Goal: Transaction & Acquisition: Purchase product/service

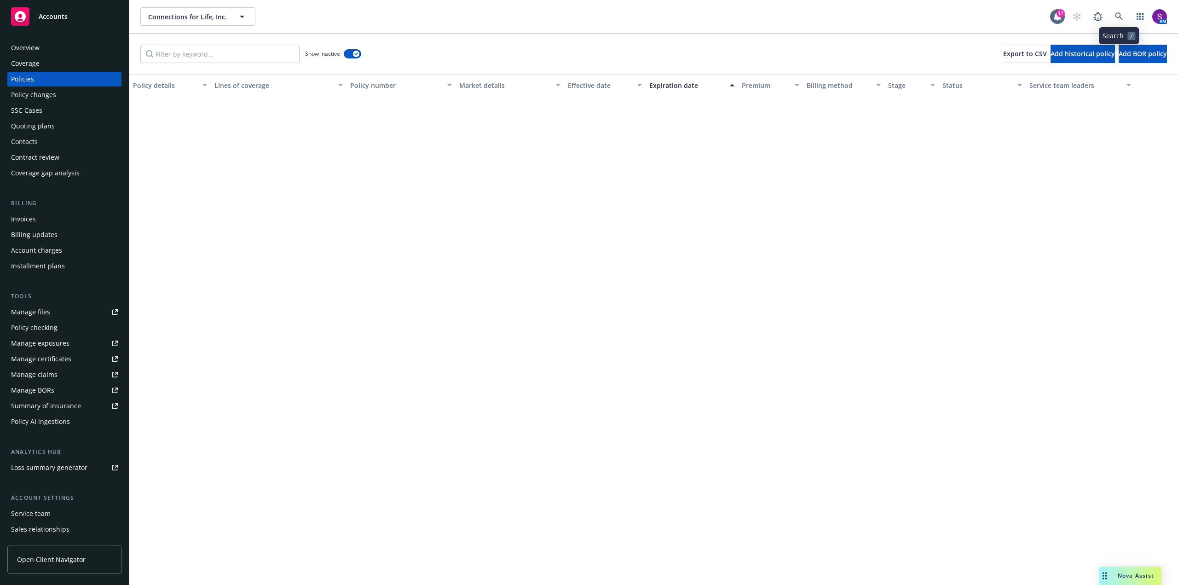
scroll to position [1360, 0]
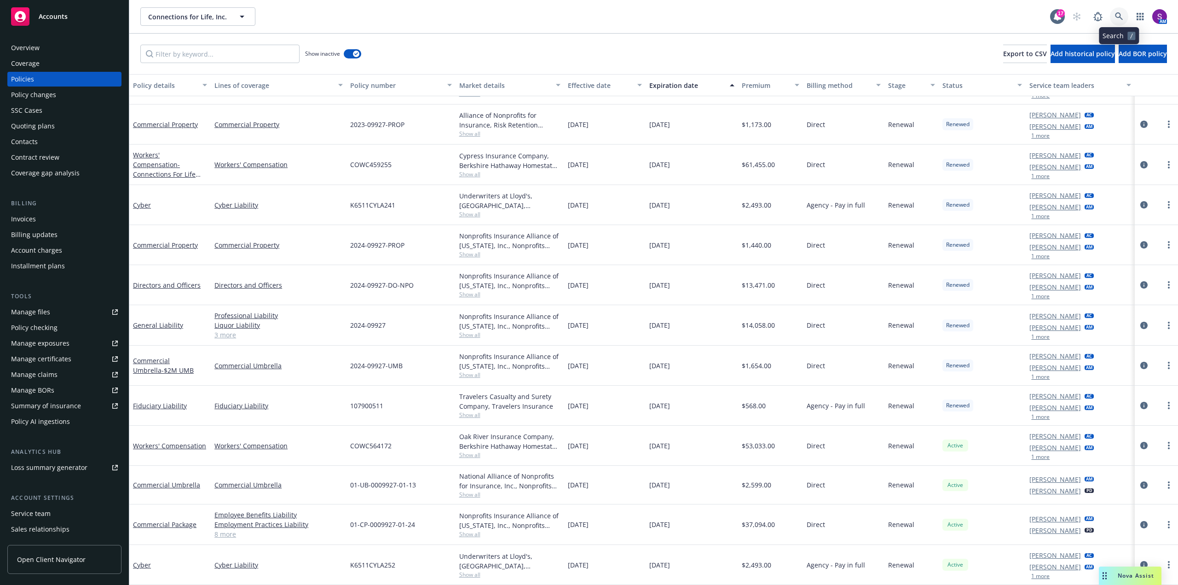
click at [1121, 19] on icon at bounding box center [1119, 16] width 8 height 8
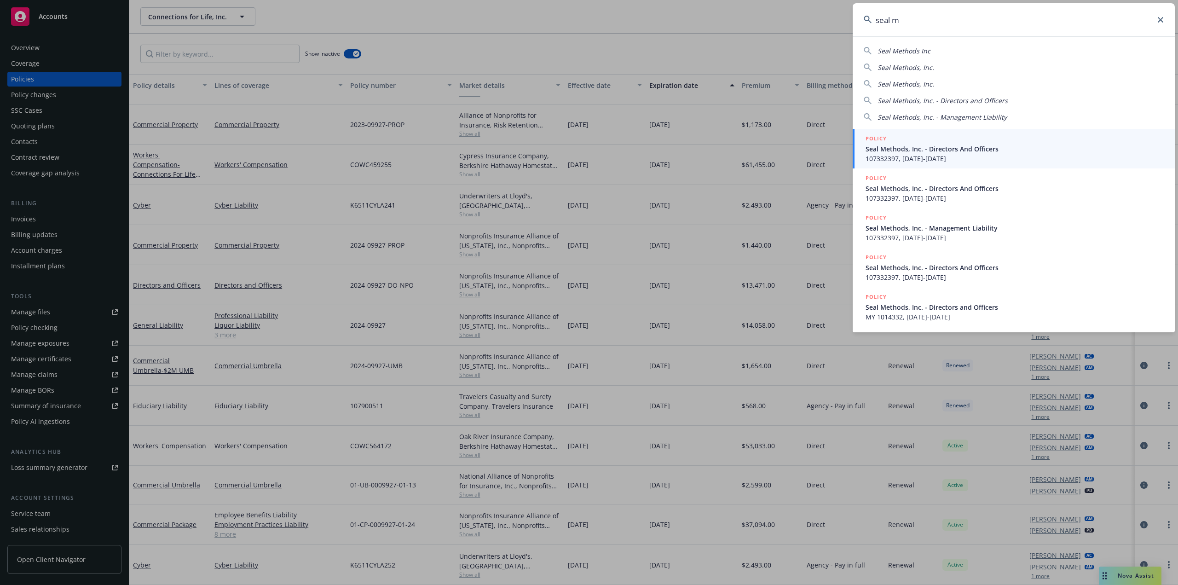
type input "seal m"
click at [889, 153] on span "Seal Methods, Inc. - Directors And Officers" at bounding box center [1015, 149] width 298 height 10
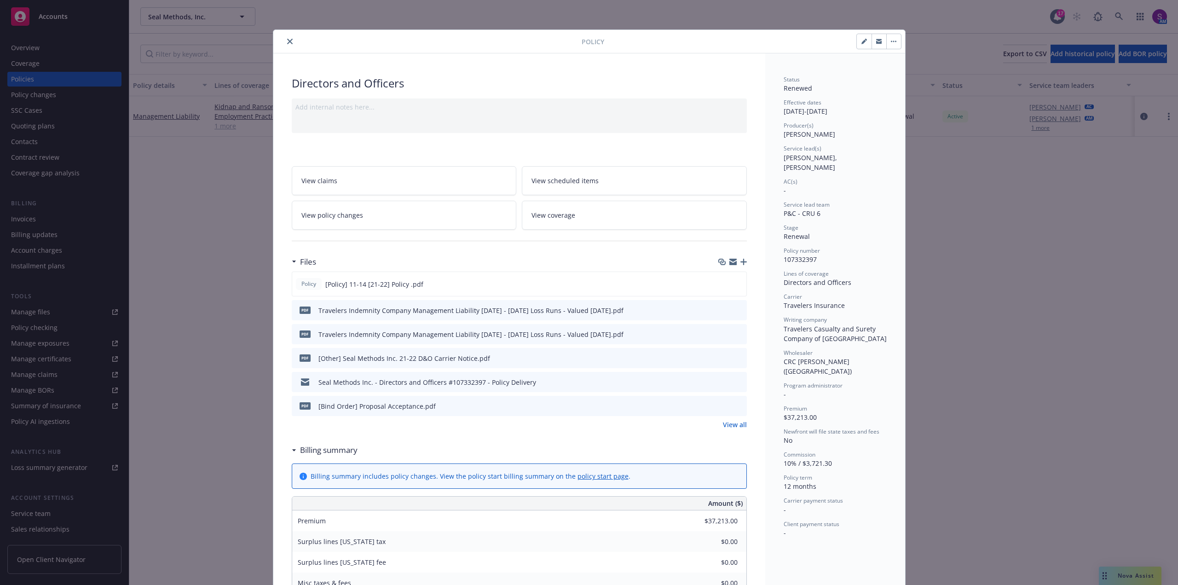
click at [287, 40] on icon "close" at bounding box center [290, 42] width 6 height 6
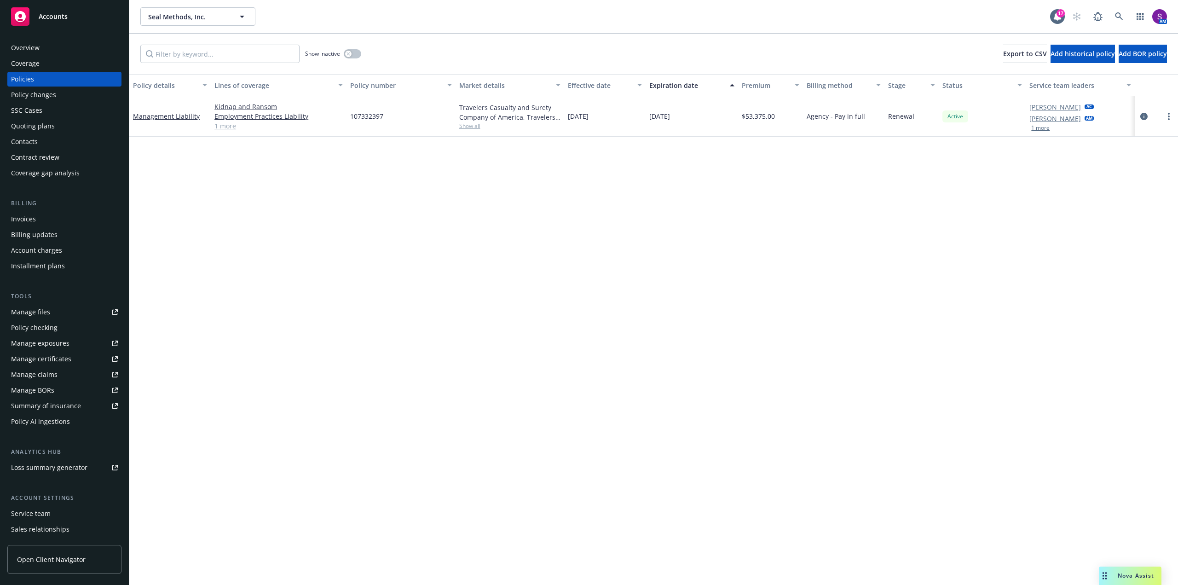
click at [52, 52] on div "Overview" at bounding box center [64, 47] width 107 height 15
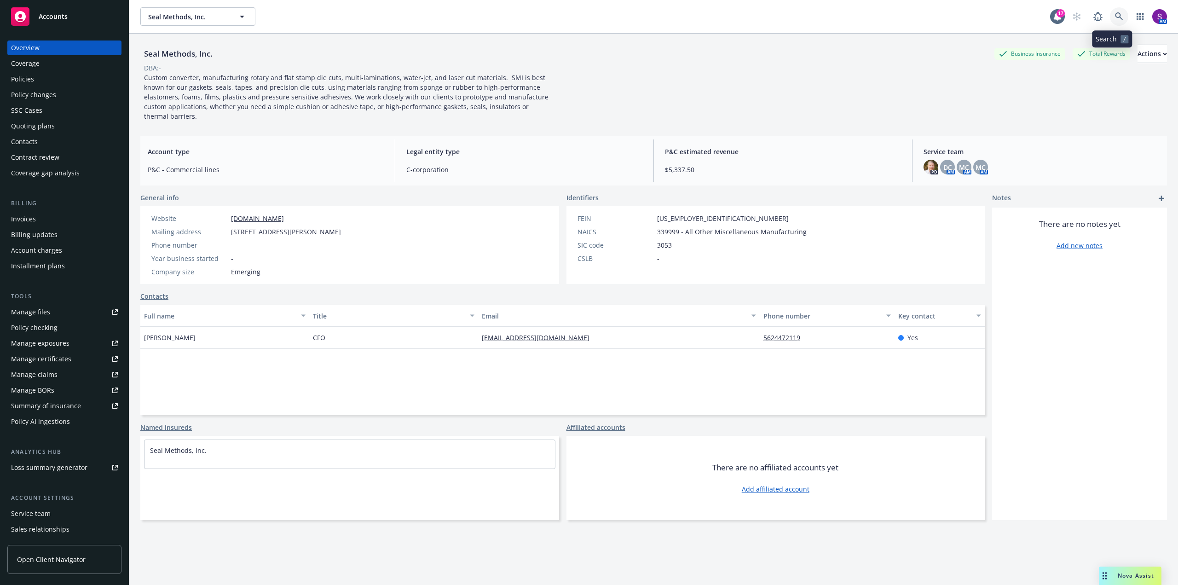
click at [1115, 13] on icon at bounding box center [1119, 16] width 8 height 8
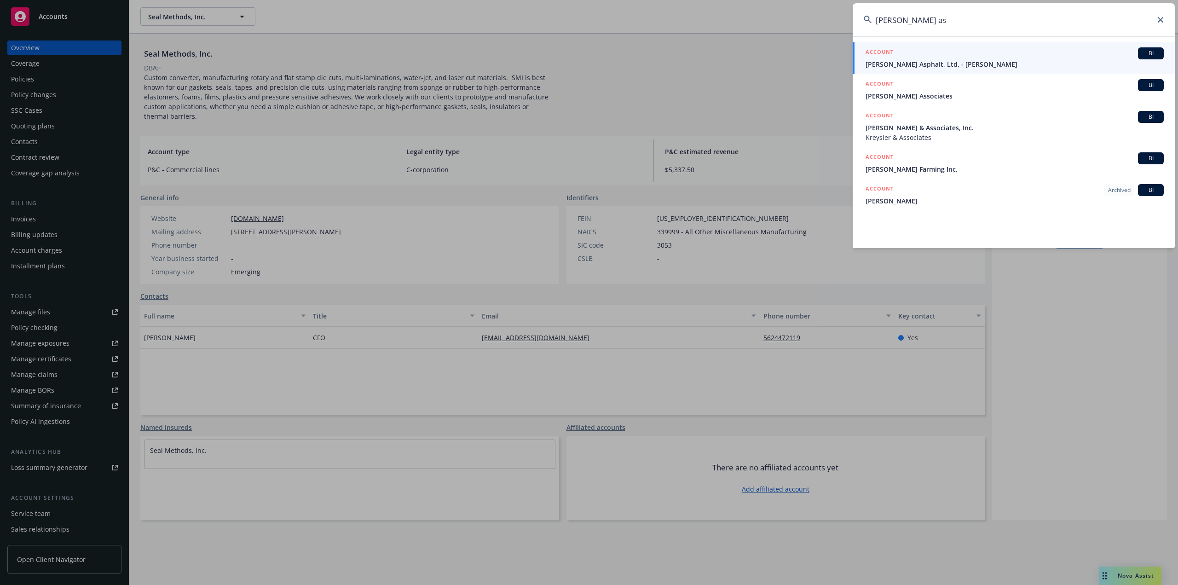
drag, startPoint x: 941, startPoint y: 26, endPoint x: 832, endPoint y: 31, distance: 109.2
click at [832, 31] on div "williams as ACCOUNT BI B.g. Williams Asphalt, Ltd. - Billy G Williams ACCOUNT B…" at bounding box center [589, 292] width 1178 height 585
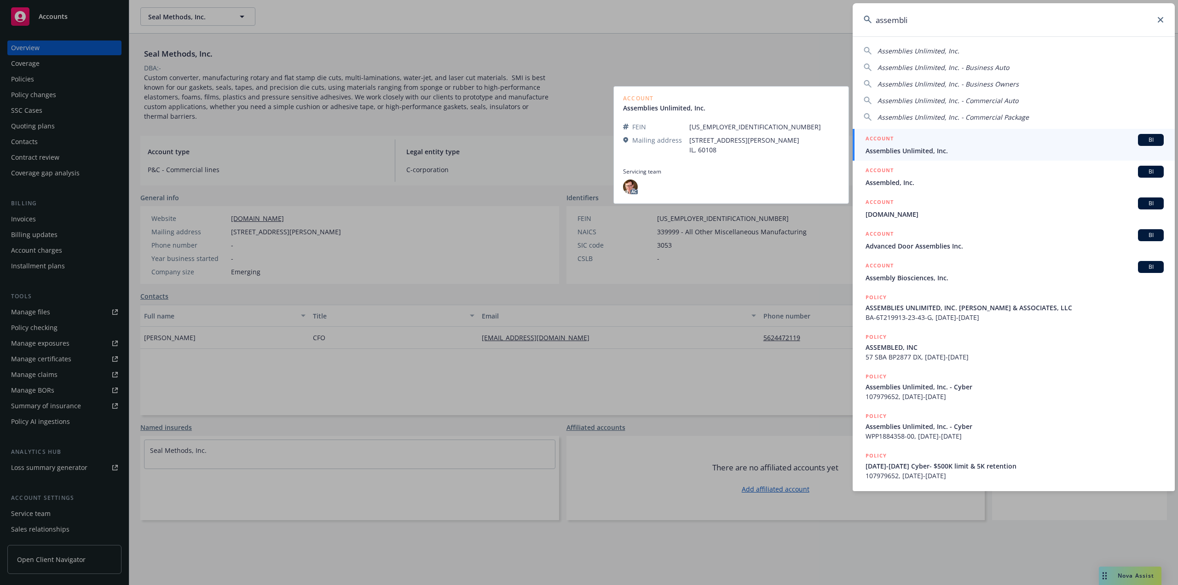
type input "assembli"
click at [929, 142] on div "ACCOUNT BI" at bounding box center [1015, 140] width 298 height 12
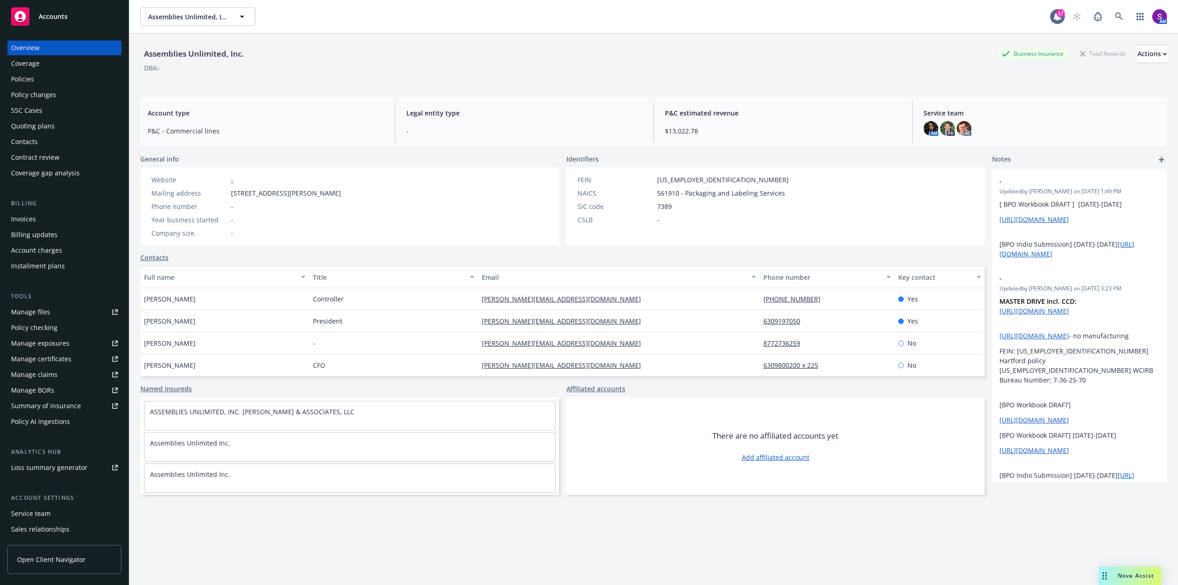
click at [52, 83] on div "Policies" at bounding box center [64, 79] width 107 height 15
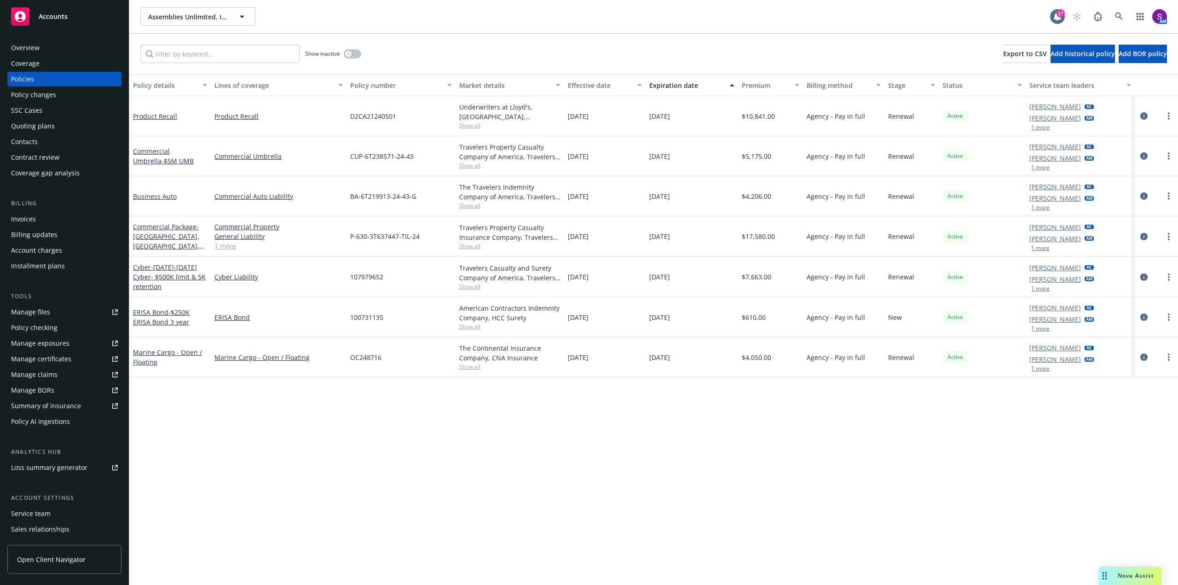
click at [40, 317] on div "Manage files" at bounding box center [30, 312] width 39 height 15
click at [1121, 16] on icon at bounding box center [1119, 16] width 8 height 8
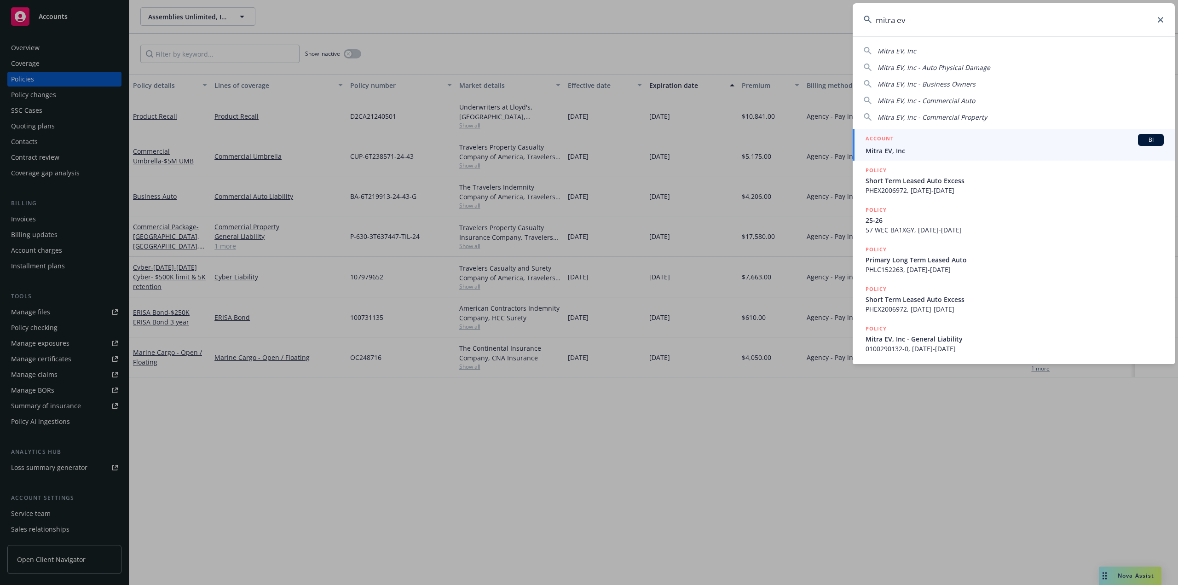
type input "mitra ev"
click at [907, 150] on span "Mitra EV, Inc" at bounding box center [1015, 151] width 298 height 10
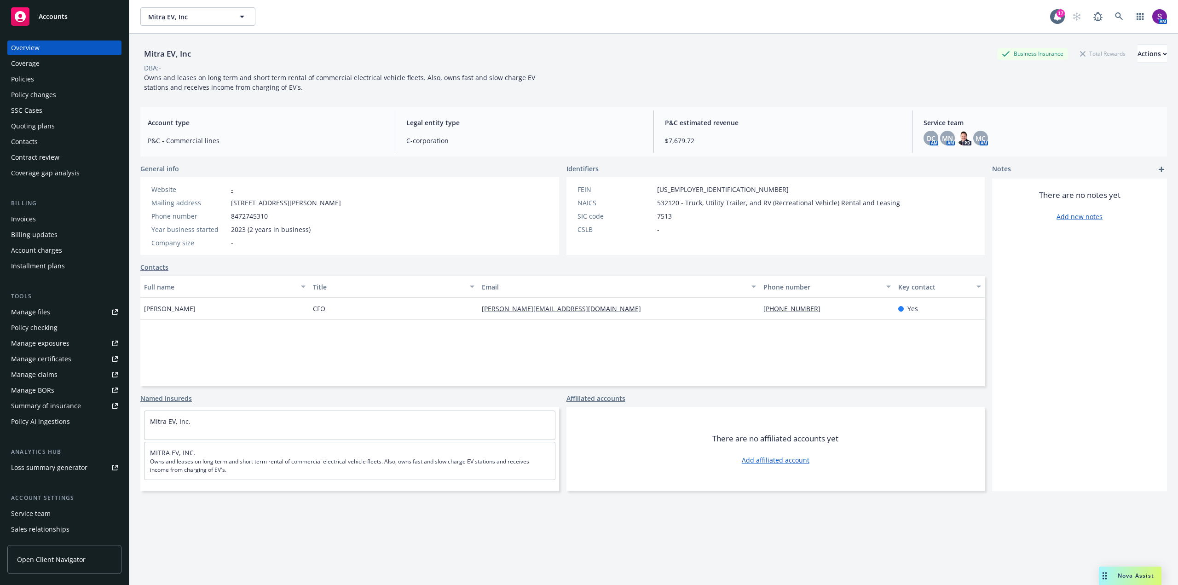
click at [49, 126] on div "Quoting plans" at bounding box center [33, 126] width 44 height 15
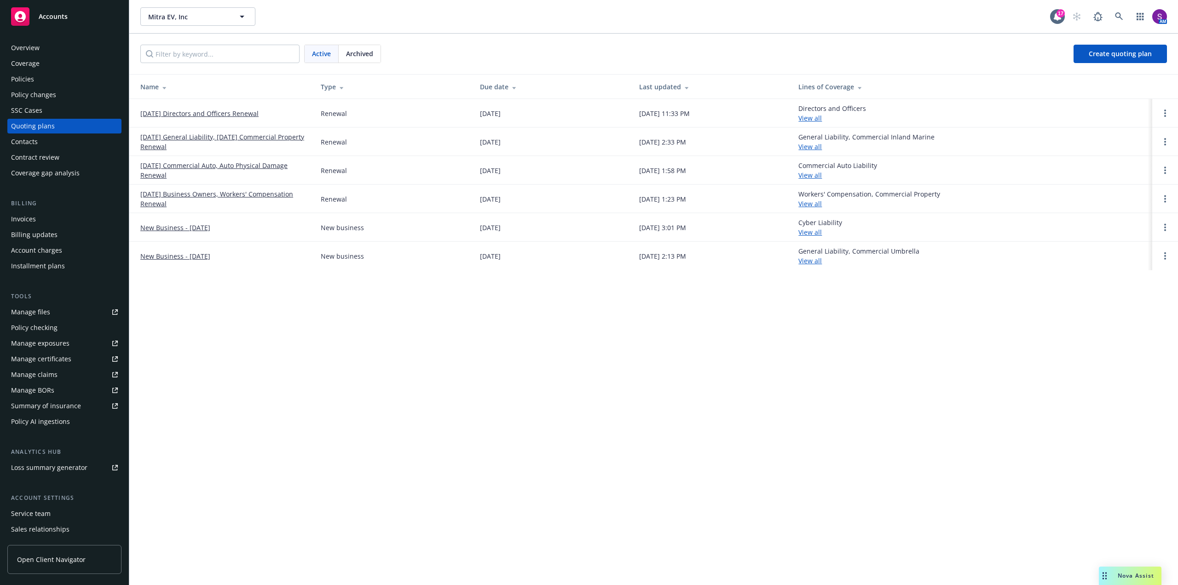
click at [226, 113] on link "10/05/25 Directors and Officers Renewal" at bounding box center [199, 114] width 118 height 10
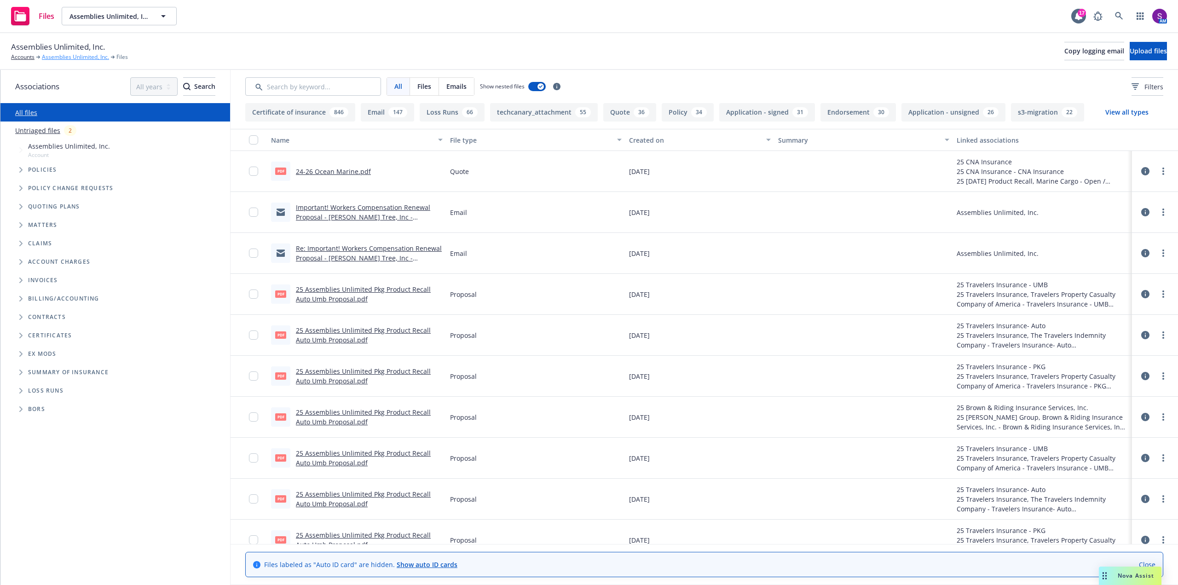
click at [75, 56] on link "Assemblies Unlimited, Inc." at bounding box center [75, 57] width 67 height 8
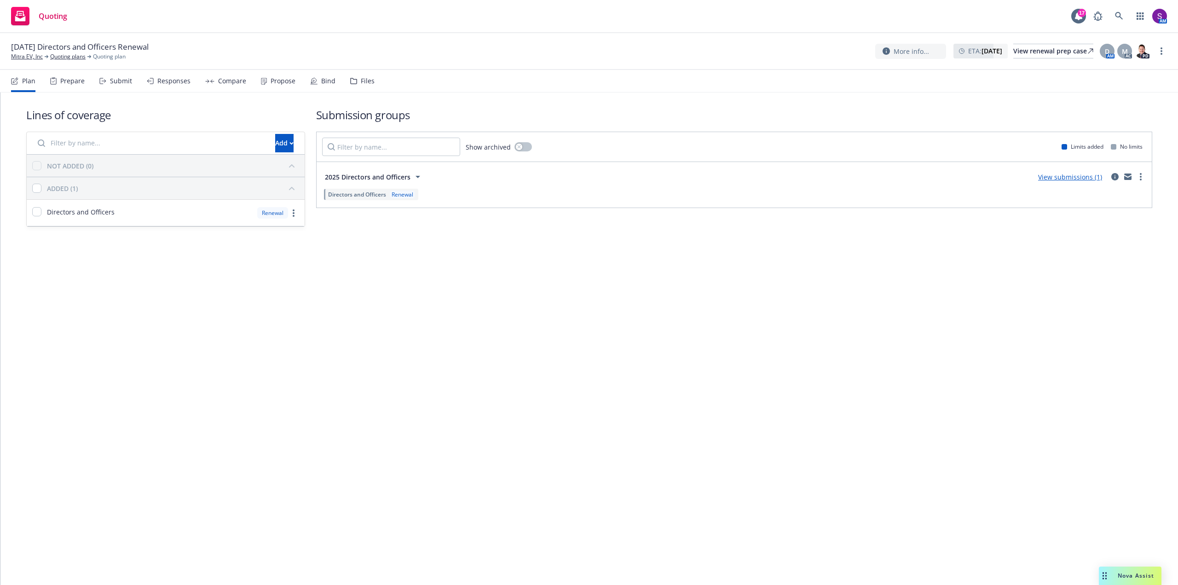
click at [280, 81] on div "Propose" at bounding box center [283, 80] width 25 height 7
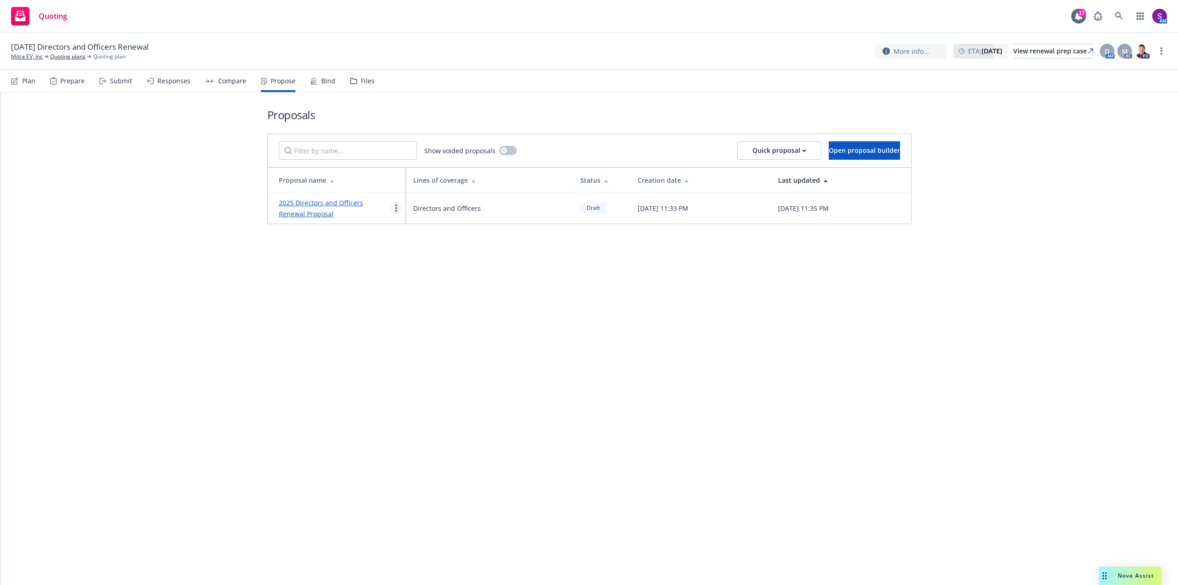
click at [397, 208] on circle "more" at bounding box center [396, 208] width 2 height 2
click at [423, 305] on span "See client view" at bounding box center [425, 304] width 68 height 9
click at [1119, 14] on icon at bounding box center [1119, 16] width 8 height 8
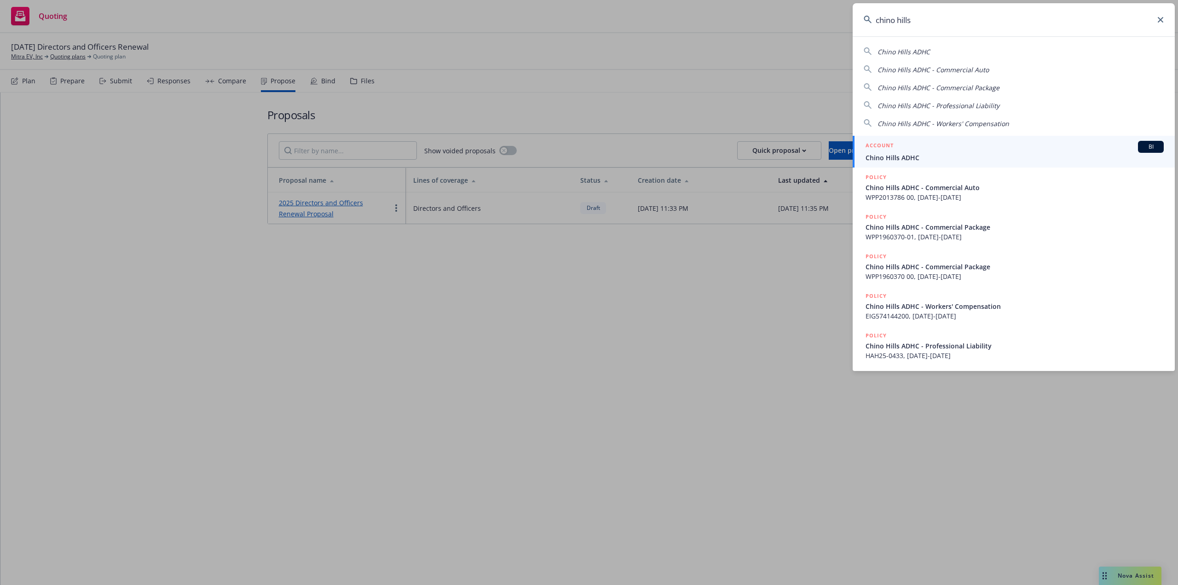
type input "chino hills"
click at [884, 153] on span "Chino Hills ADHC" at bounding box center [1015, 158] width 298 height 10
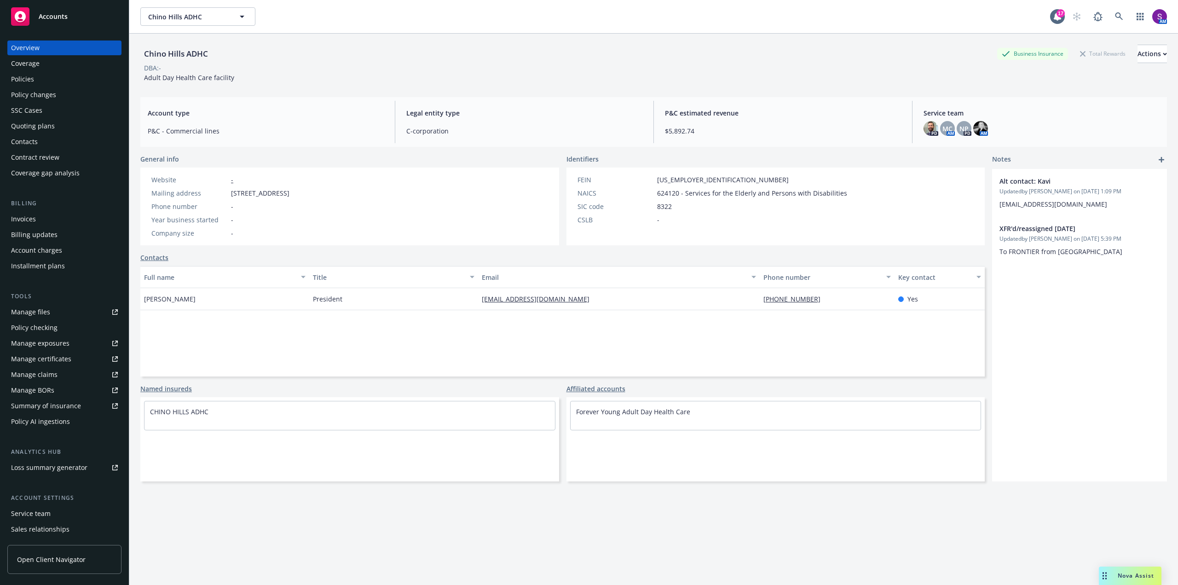
click at [25, 79] on div "Policies" at bounding box center [22, 79] width 23 height 15
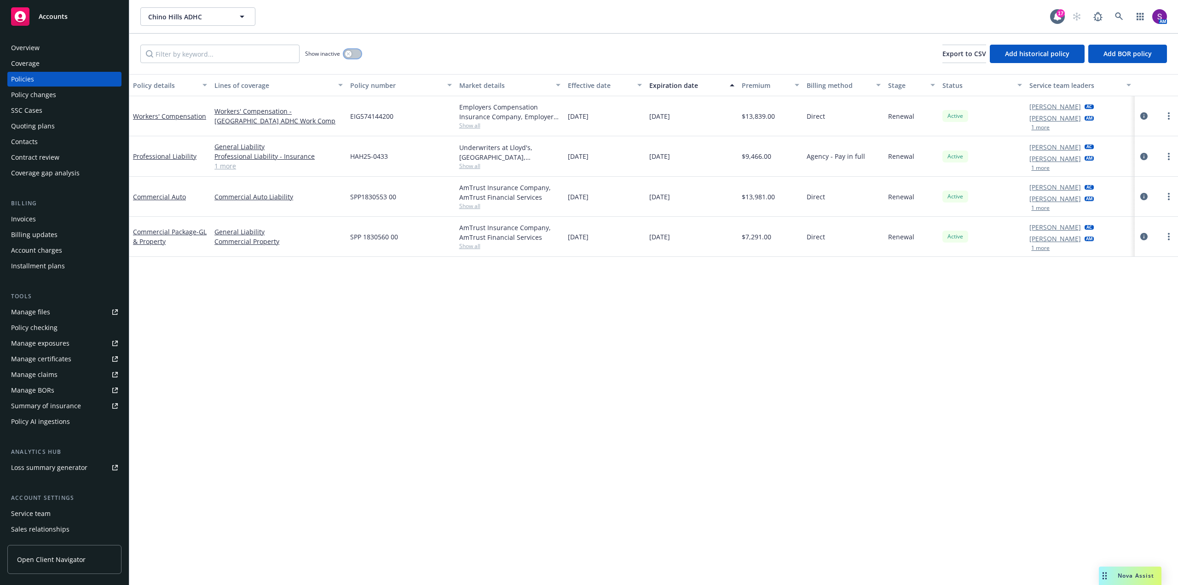
click at [347, 54] on icon "button" at bounding box center [349, 54] width 4 height 4
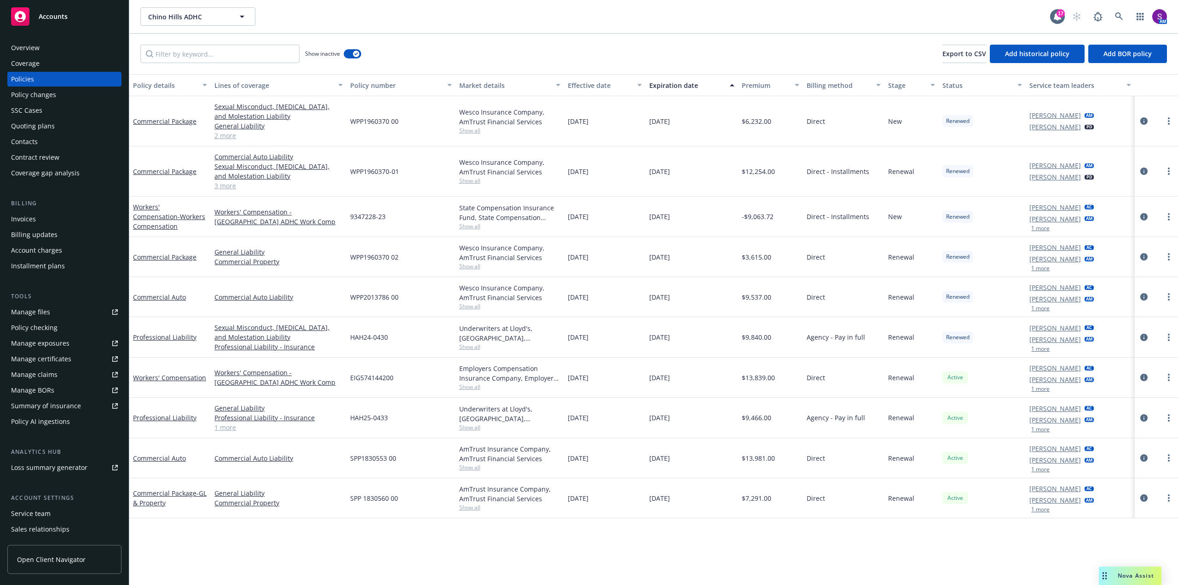
click at [1042, 430] on button "1 more" at bounding box center [1040, 430] width 18 height 6
click at [1120, 20] on icon at bounding box center [1119, 16] width 8 height 8
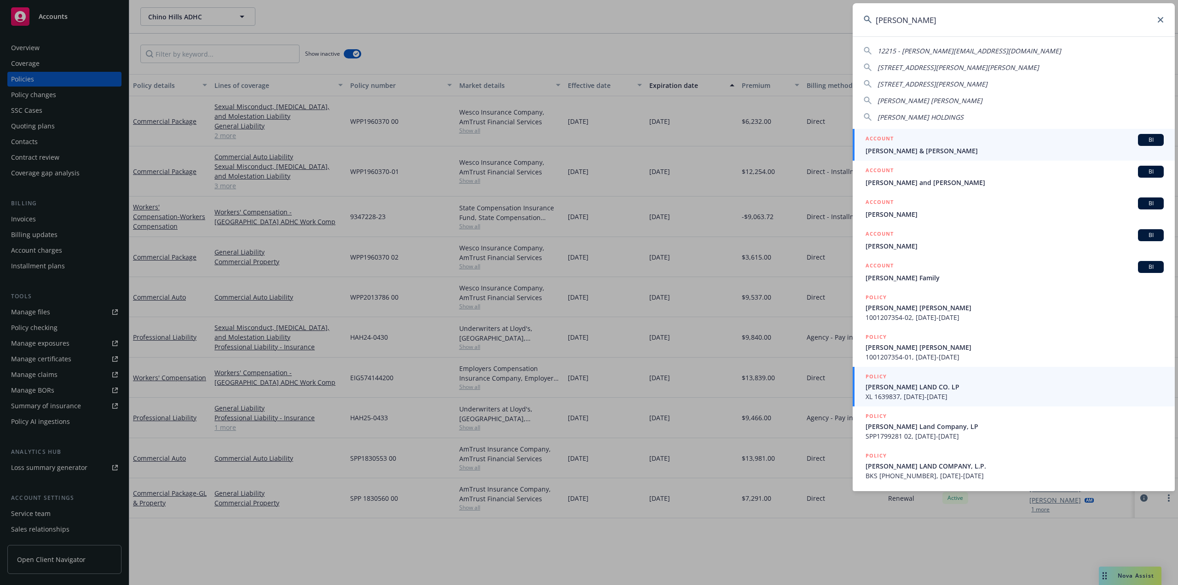
type input "turner"
click at [907, 393] on span "XL 1639837, 04/30/2023-04/30/2024" at bounding box center [1015, 397] width 298 height 10
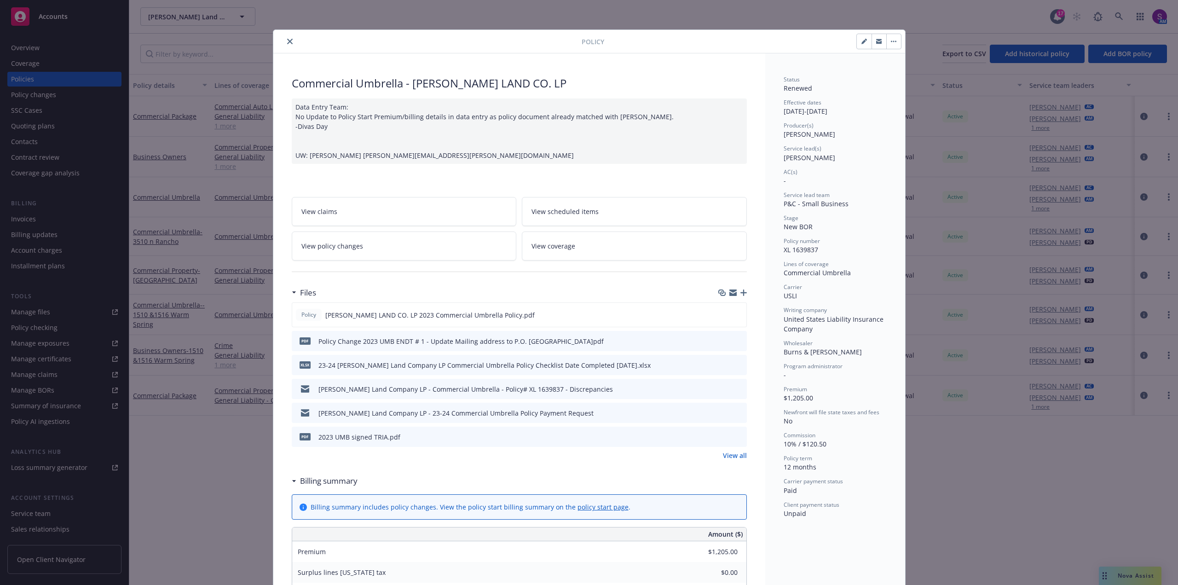
click at [288, 39] on icon "close" at bounding box center [290, 42] width 6 height 6
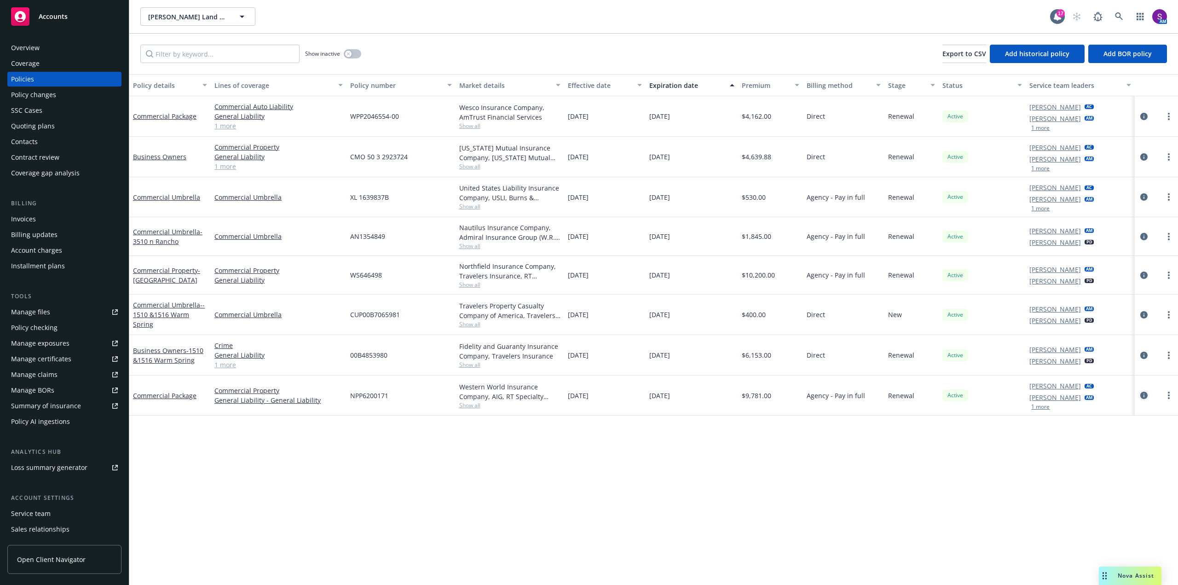
click at [1144, 394] on icon "circleInformation" at bounding box center [1143, 395] width 7 height 7
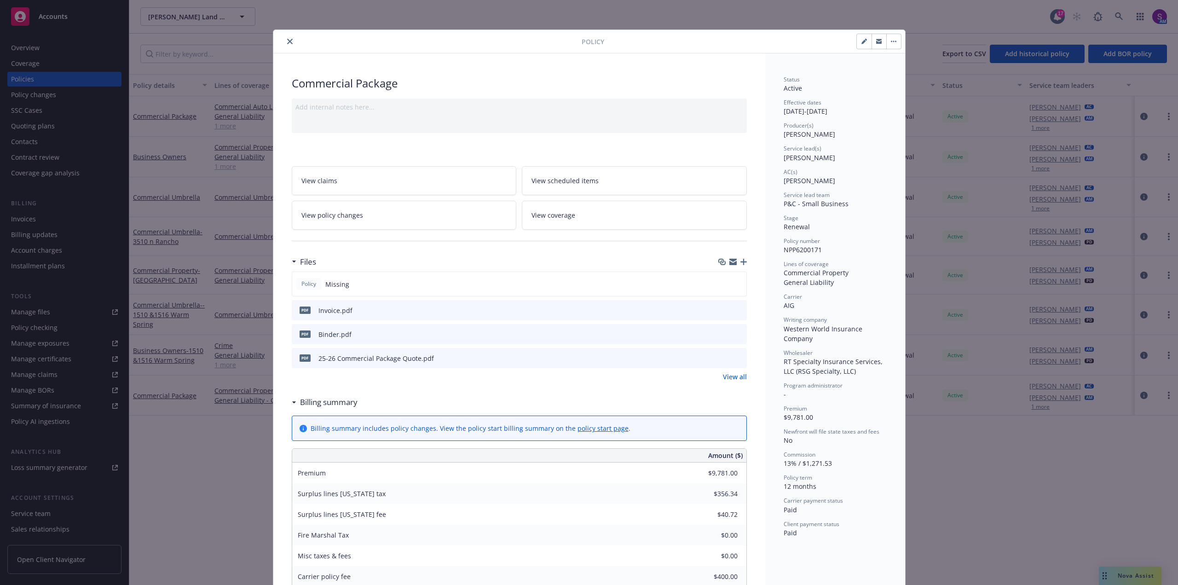
click at [289, 43] on icon "close" at bounding box center [290, 42] width 6 height 6
